Goal: Check status

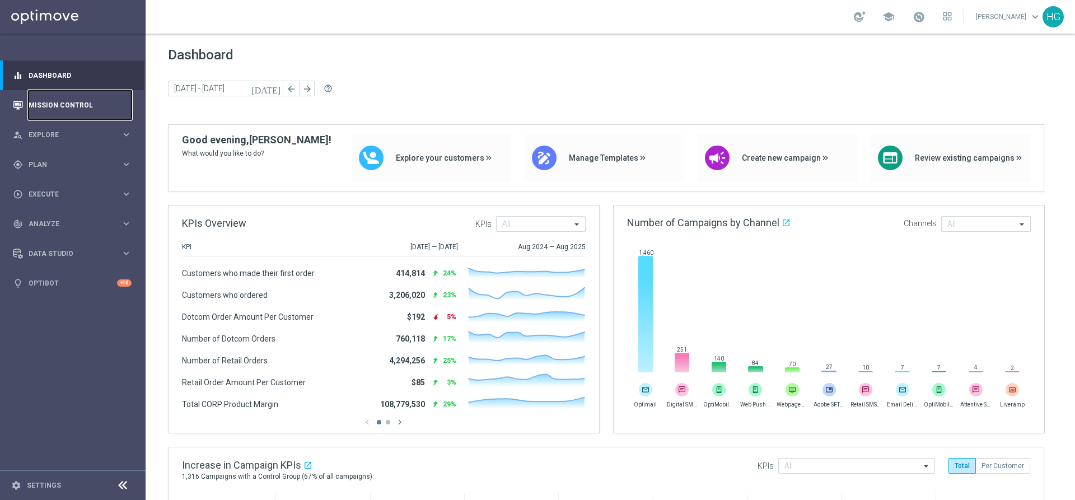
click at [68, 105] on link "Mission Control" at bounding box center [80, 105] width 103 height 30
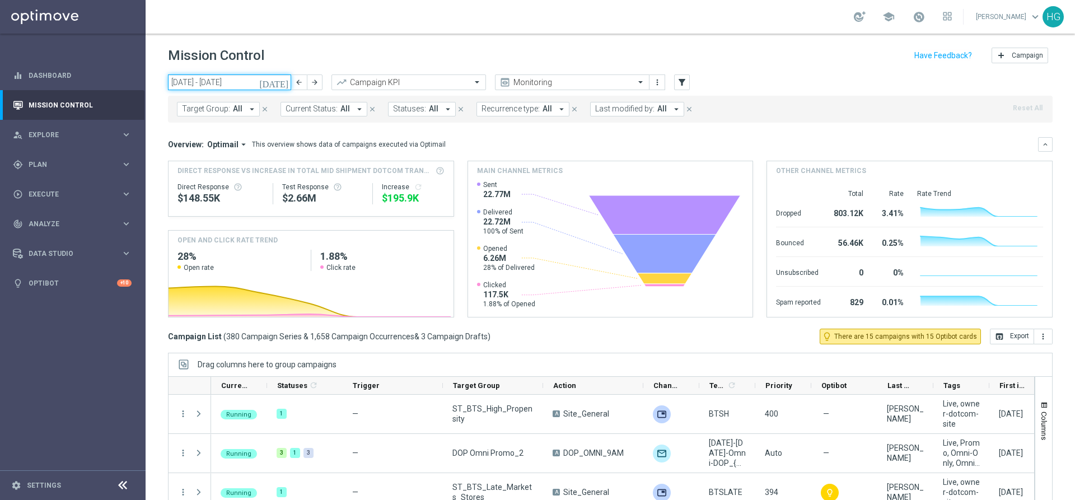
click at [260, 79] on input "[DATE] - [DATE]" at bounding box center [229, 82] width 123 height 16
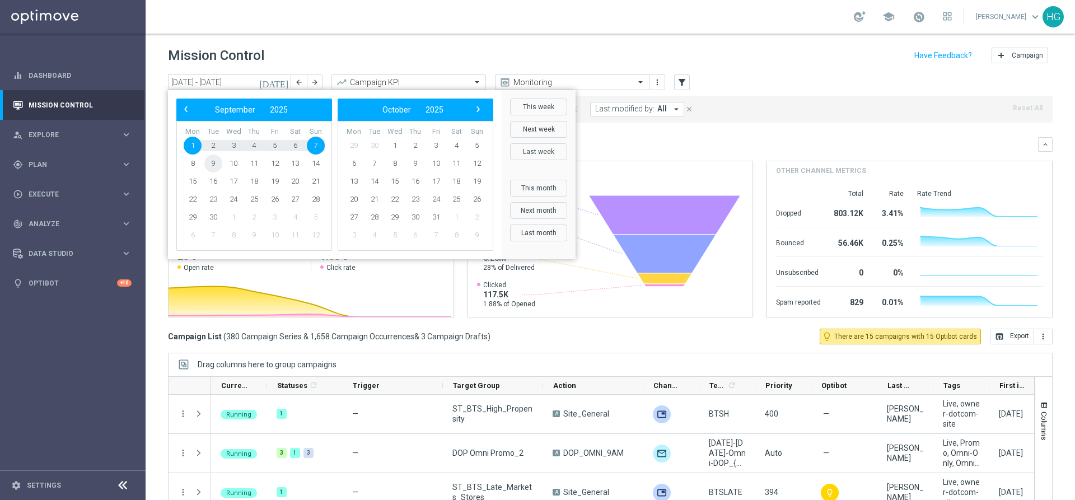
click at [215, 164] on span "9" at bounding box center [213, 164] width 18 height 18
click at [211, 160] on span "9" at bounding box center [213, 164] width 18 height 18
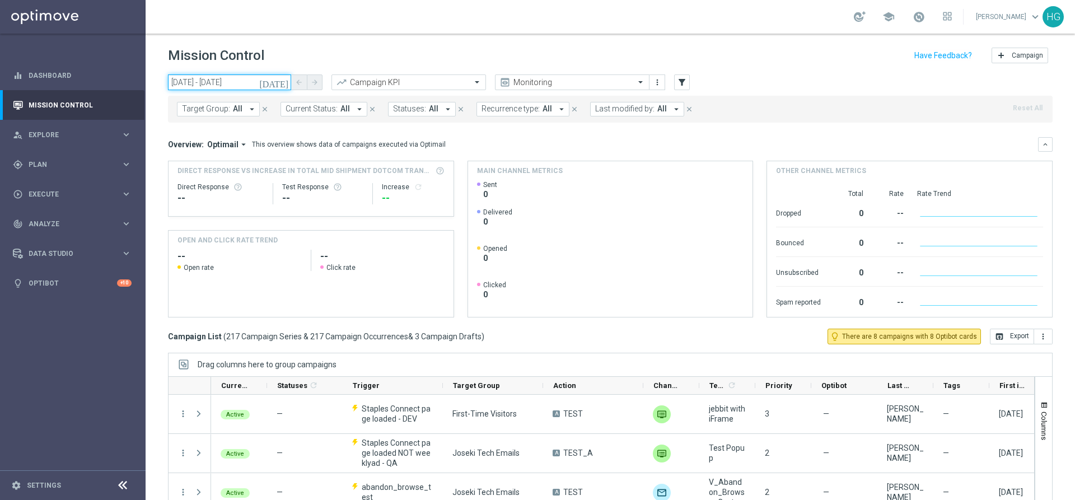
click at [254, 82] on input "[DATE] - [DATE]" at bounding box center [229, 82] width 123 height 16
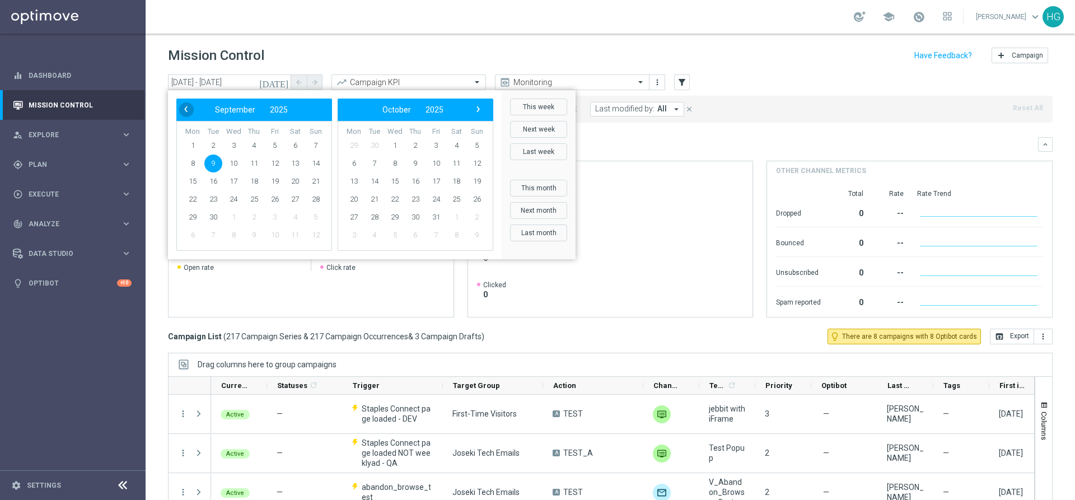
click at [189, 110] on span "‹" at bounding box center [186, 109] width 15 height 15
click at [234, 215] on span "27" at bounding box center [234, 217] width 18 height 18
click at [232, 215] on span "27" at bounding box center [234, 217] width 18 height 18
type input "[DATE] - [DATE]"
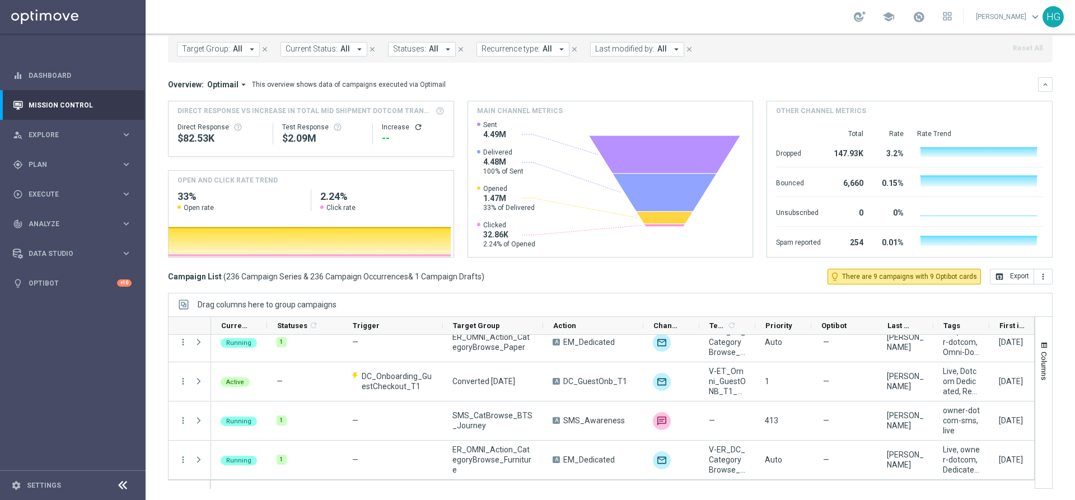
scroll to position [5226, 0]
